Goal: Book appointment/travel/reservation

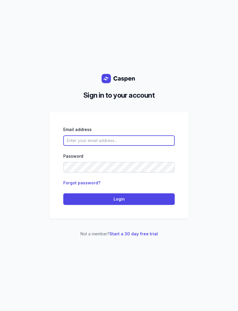
type input "[EMAIL_ADDRESS][DOMAIN_NAME]"
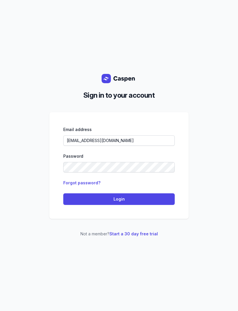
click at [135, 203] on span "Login" at bounding box center [119, 199] width 104 height 7
click at [137, 203] on span "Login" at bounding box center [119, 199] width 104 height 7
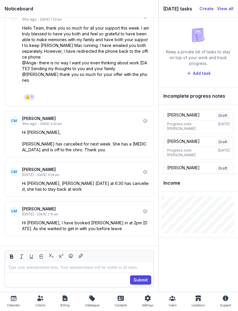
click at [8, 302] on div "Calendar" at bounding box center [13, 305] width 13 height 7
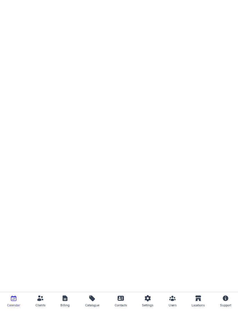
select select "week"
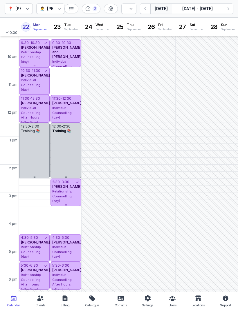
scroll to position [43, 0]
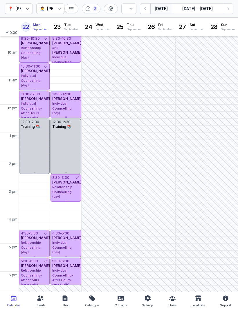
click at [41, 102] on div "Individual Counselling- After Hours (after 5pm)" at bounding box center [34, 110] width 27 height 19
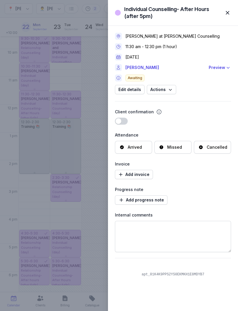
click at [224, 8] on span "button" at bounding box center [227, 12] width 13 height 13
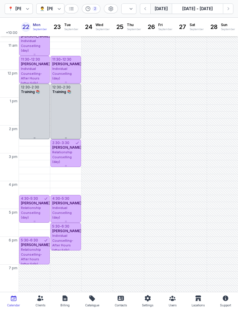
scroll to position [78, 0]
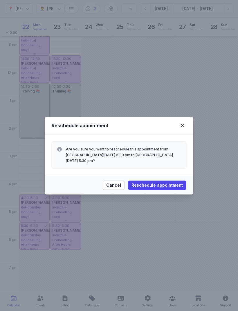
click at [182, 129] on icon at bounding box center [182, 125] width 7 height 7
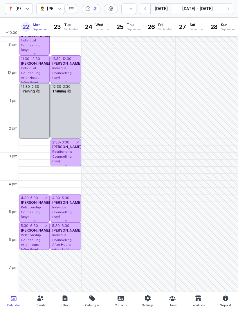
click at [231, 9] on icon "button" at bounding box center [228, 9] width 6 height 6
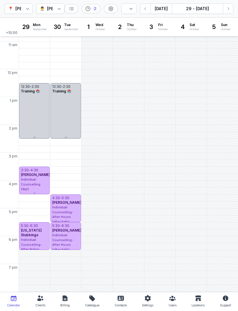
click at [229, 9] on icon "button" at bounding box center [228, 9] width 6 height 6
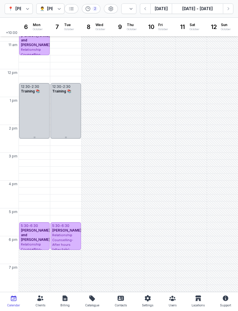
click at [229, 9] on icon "button" at bounding box center [228, 8] width 2 height 3
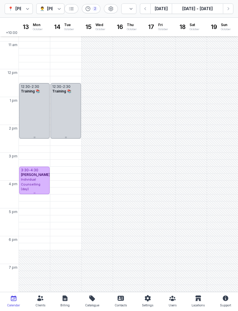
click at [143, 10] on icon "button" at bounding box center [145, 9] width 6 height 6
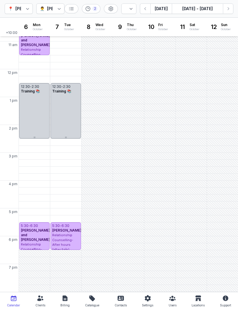
click at [143, 6] on button "button" at bounding box center [145, 8] width 10 height 10
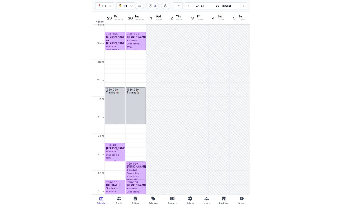
scroll to position [30, 0]
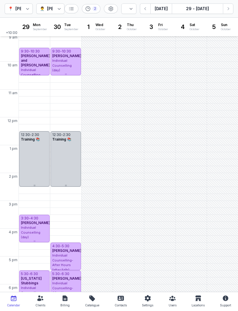
click at [144, 11] on icon "button" at bounding box center [145, 9] width 6 height 6
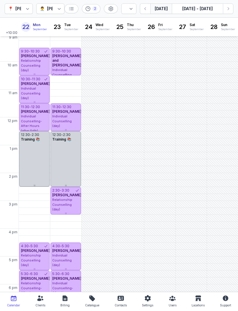
click at [31, 115] on span "Individual Counselling- After Hours (after 5pm)" at bounding box center [31, 123] width 21 height 19
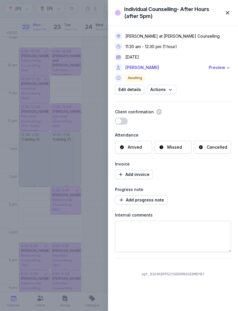
click at [225, 10] on span "button" at bounding box center [227, 12] width 13 height 13
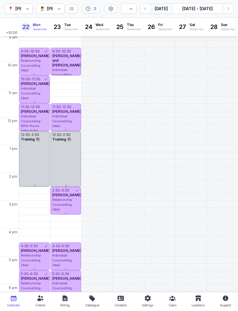
click at [38, 64] on span "Relationship Counselling (day)" at bounding box center [31, 66] width 20 height 14
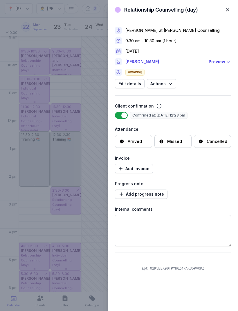
click at [224, 7] on span "button" at bounding box center [227, 9] width 13 height 13
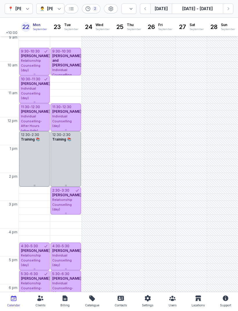
click at [37, 88] on div "Individual Counselling (day)" at bounding box center [34, 93] width 27 height 15
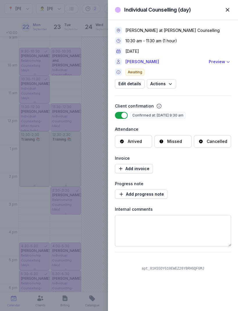
click at [221, 58] on div "Preview" at bounding box center [217, 61] width 17 height 7
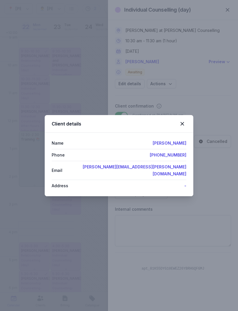
click at [182, 126] on icon at bounding box center [181, 123] width 3 height 3
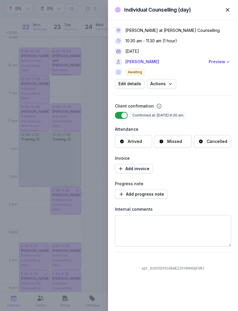
click at [229, 8] on span "button" at bounding box center [227, 9] width 13 height 13
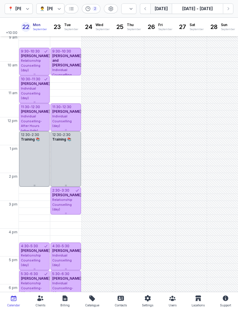
click at [38, 117] on div "Individual Counselling- After Hours (after 5pm)" at bounding box center [34, 123] width 27 height 19
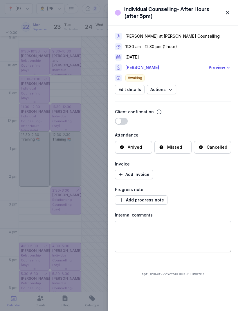
click at [225, 12] on span "button" at bounding box center [227, 12] width 13 height 13
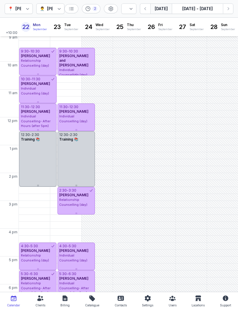
scroll to position [30, 0]
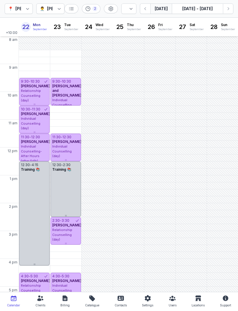
select select "week"
click at [158, 11] on button "[DATE]" at bounding box center [160, 8] width 21 height 10
